Goal: Task Accomplishment & Management: Use online tool/utility

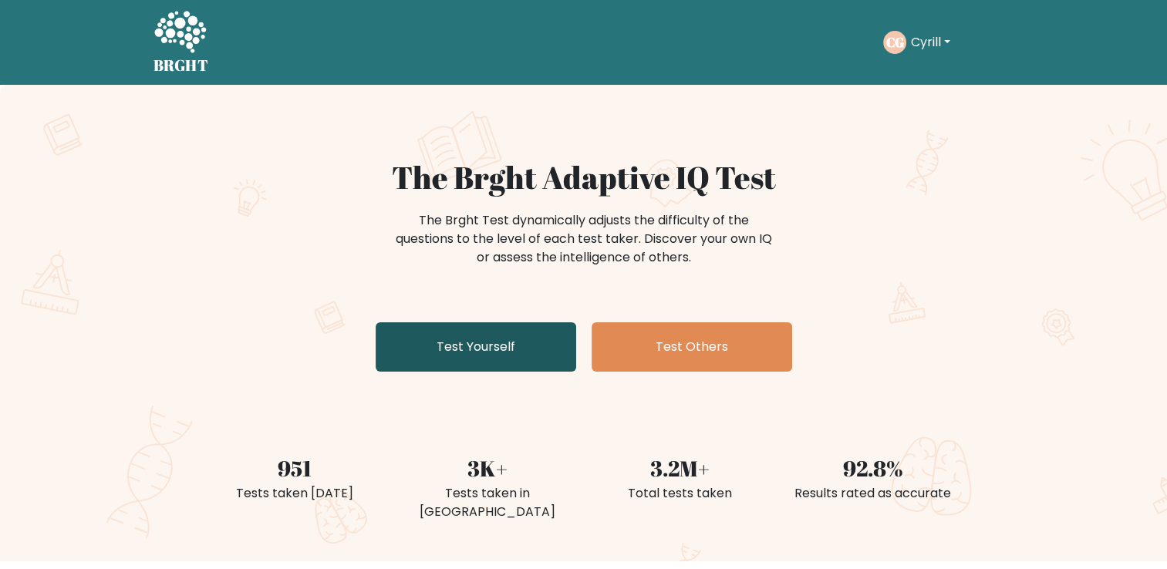
click at [449, 340] on link "Test Yourself" at bounding box center [475, 346] width 200 height 49
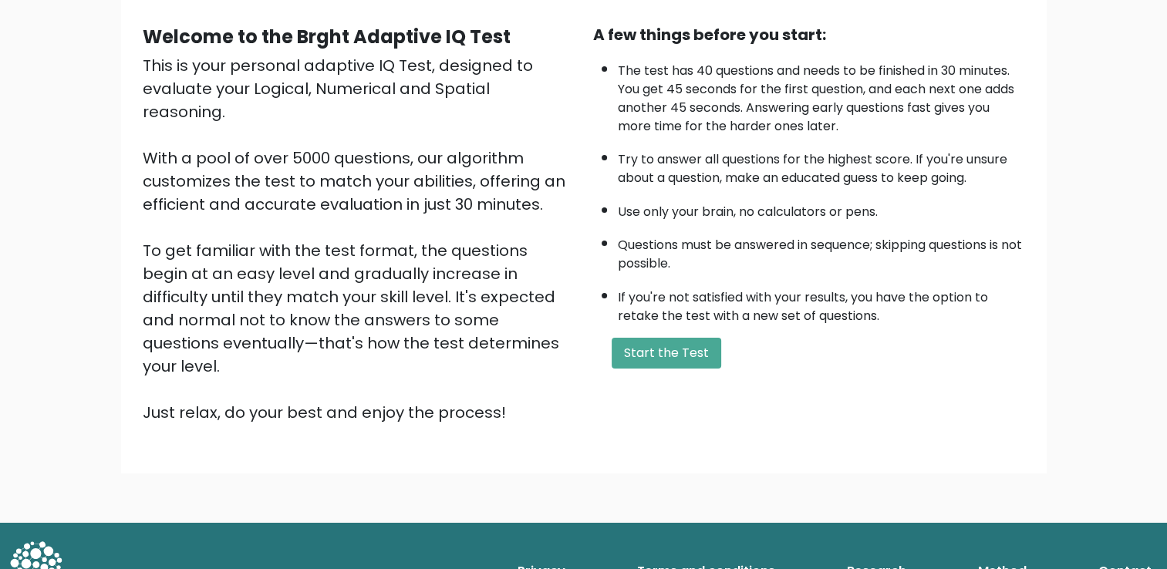
scroll to position [136, 0]
click at [654, 355] on button "Start the Test" at bounding box center [665, 352] width 109 height 31
